Goal: Transaction & Acquisition: Obtain resource

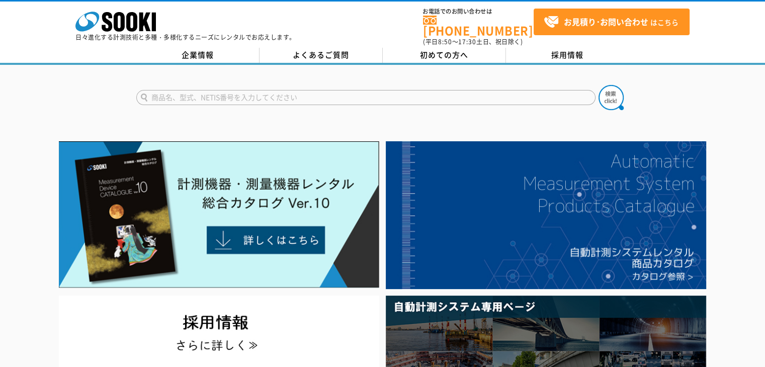
click at [284, 91] on input "text" at bounding box center [365, 97] width 459 height 15
paste input "クランプメータ　CM4373-50"
type input "クランプメータ　CM4373-50"
click at [598, 85] on button at bounding box center [610, 97] width 25 height 25
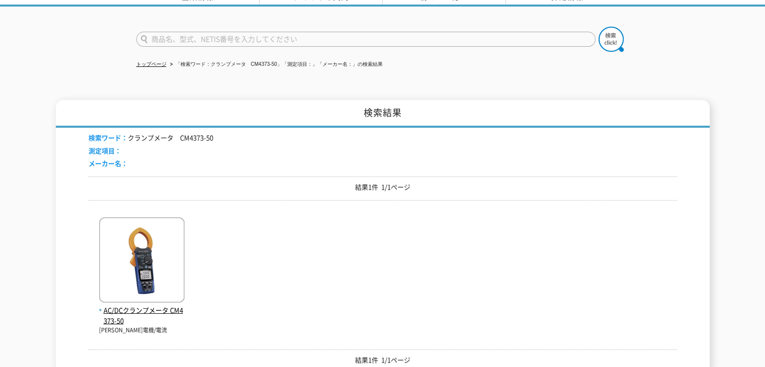
scroll to position [101, 0]
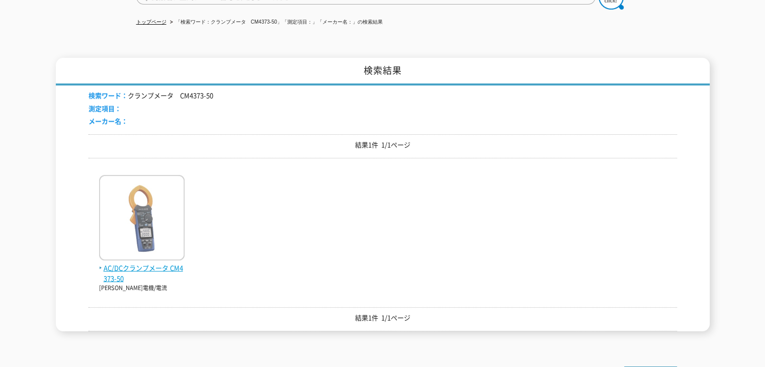
click at [109, 254] on img at bounding box center [141, 219] width 85 height 88
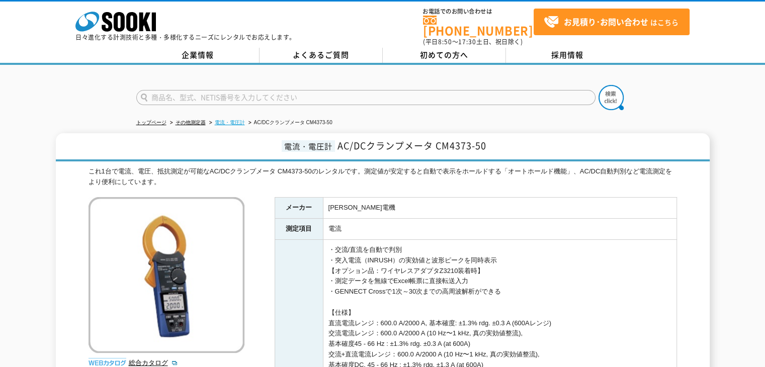
click at [225, 120] on link "電流・電圧計" at bounding box center [230, 123] width 30 height 6
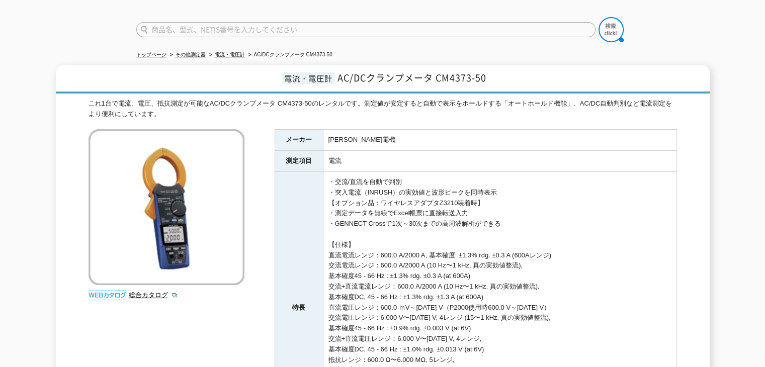
scroll to position [50, 0]
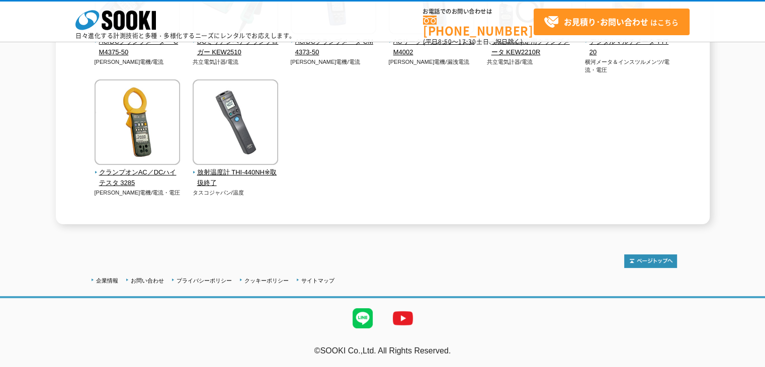
scroll to position [58, 0]
